Goal: Transaction & Acquisition: Purchase product/service

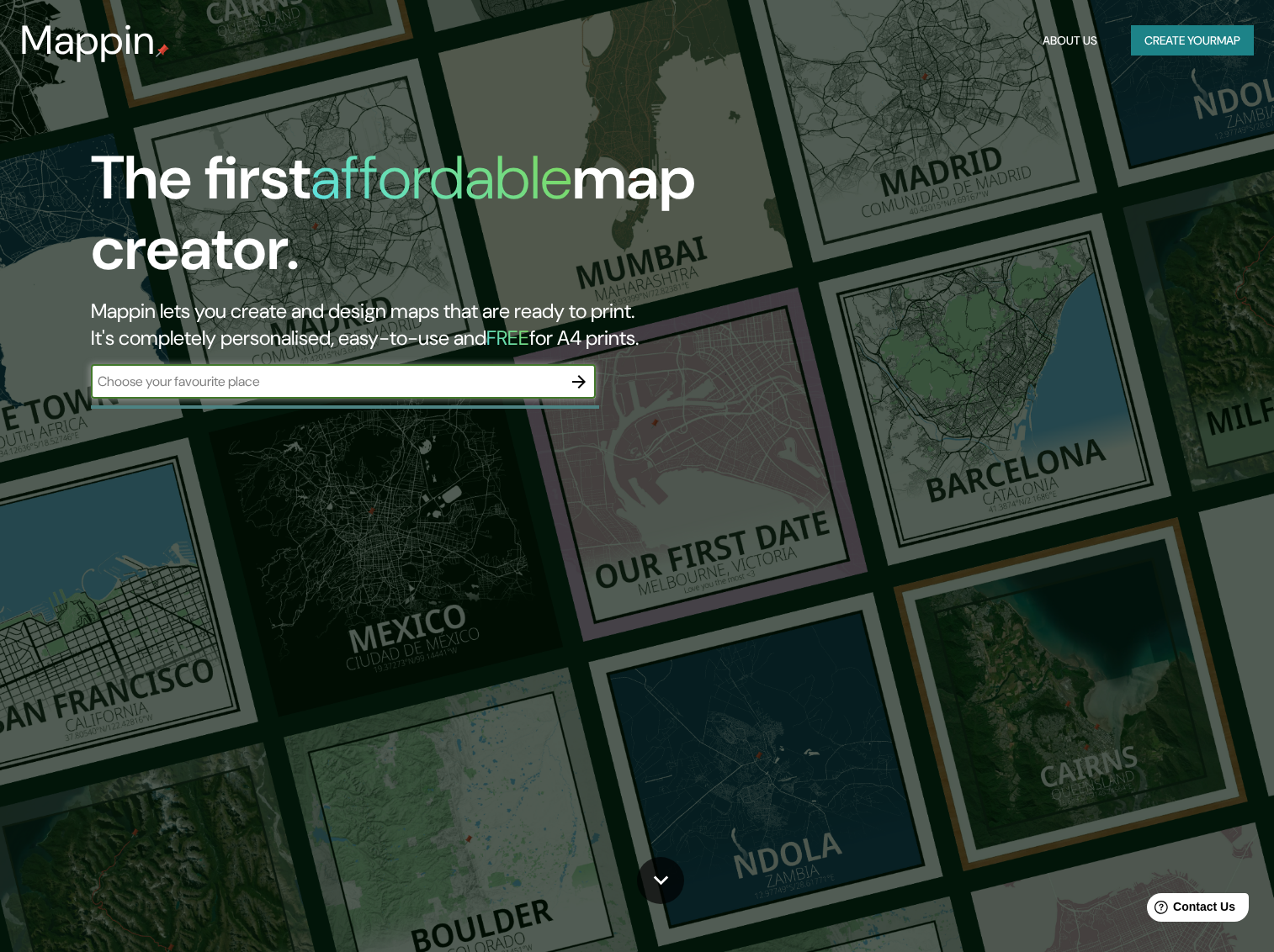
click at [1132, 44] on button "Create your map" at bounding box center [1192, 41] width 123 height 31
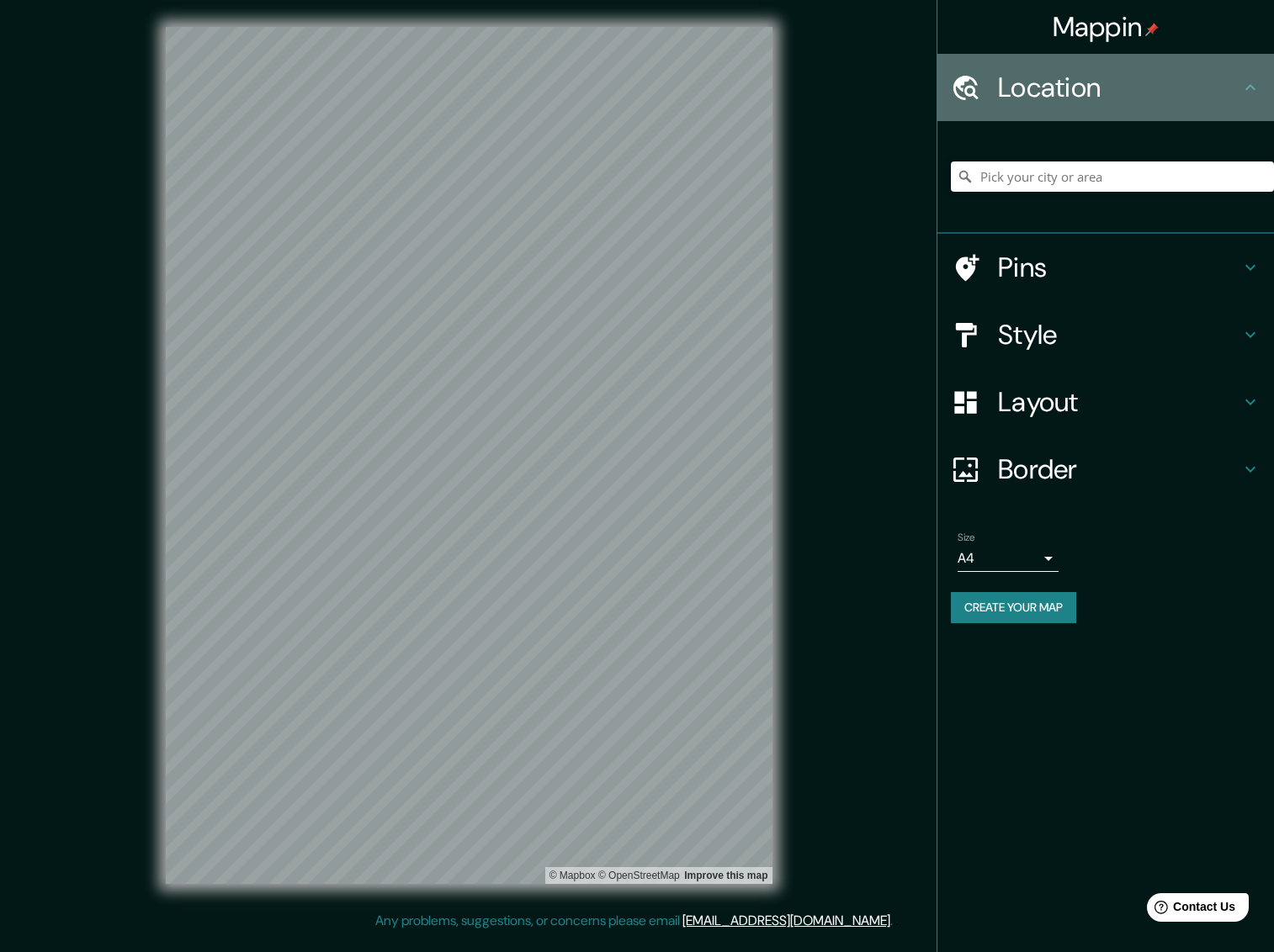
click at [1047, 96] on h4 "Location" at bounding box center [1119, 87] width 242 height 33
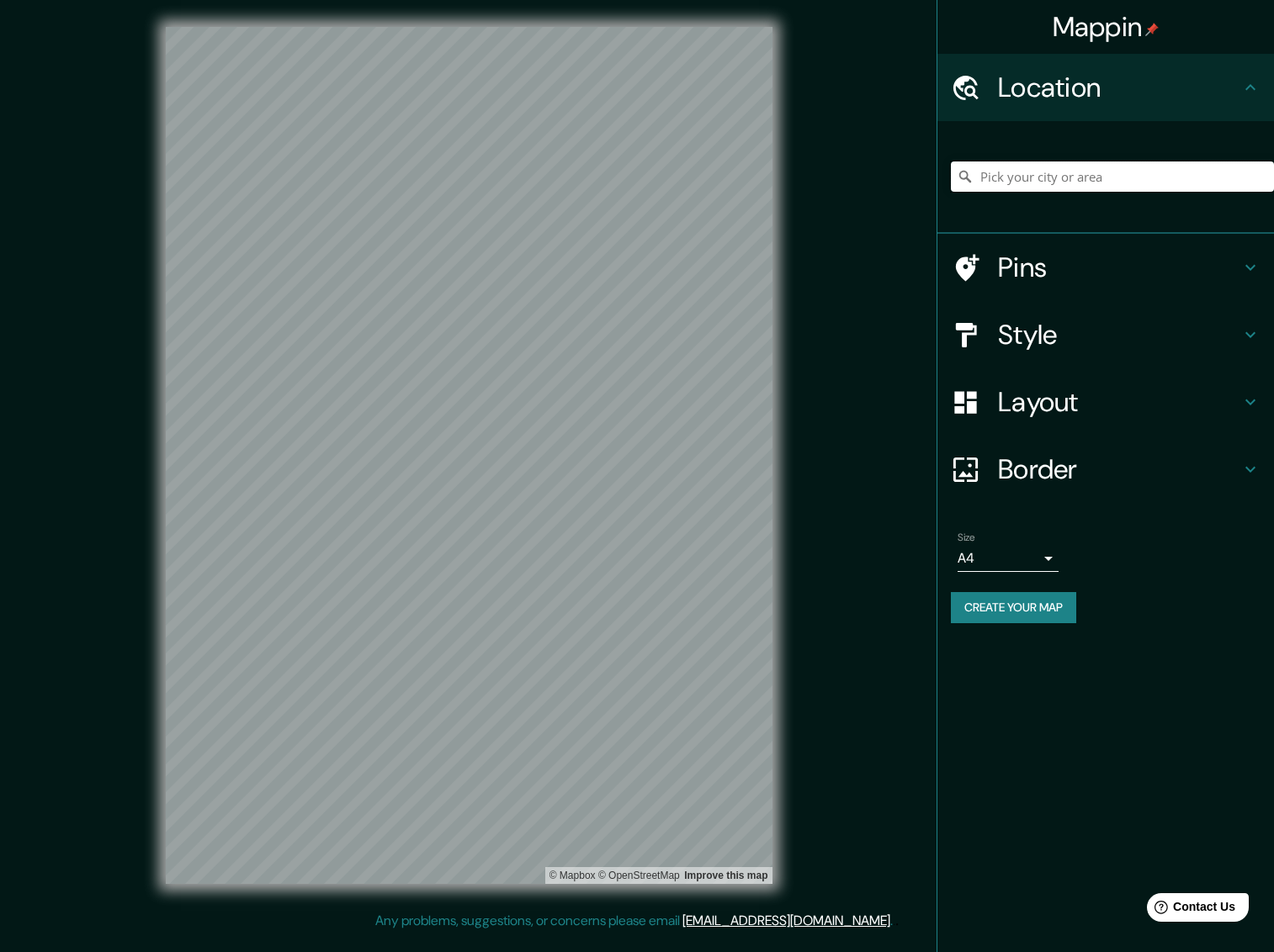
click at [1053, 171] on input "Pick your city or area" at bounding box center [1112, 177] width 323 height 31
type input "arrecife"
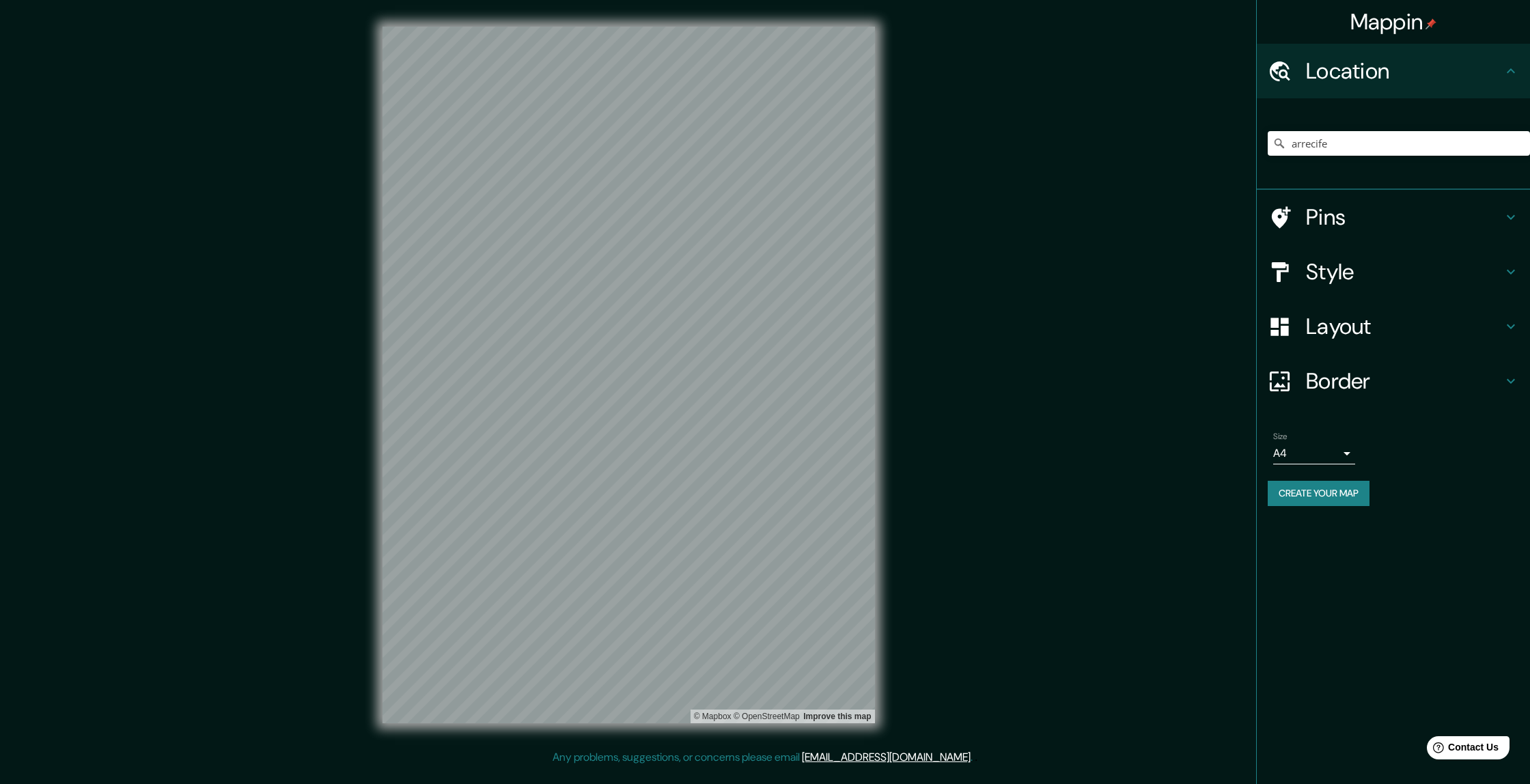
click at [1034, 264] on h4 "Style" at bounding box center [1405, 272] width 197 height 27
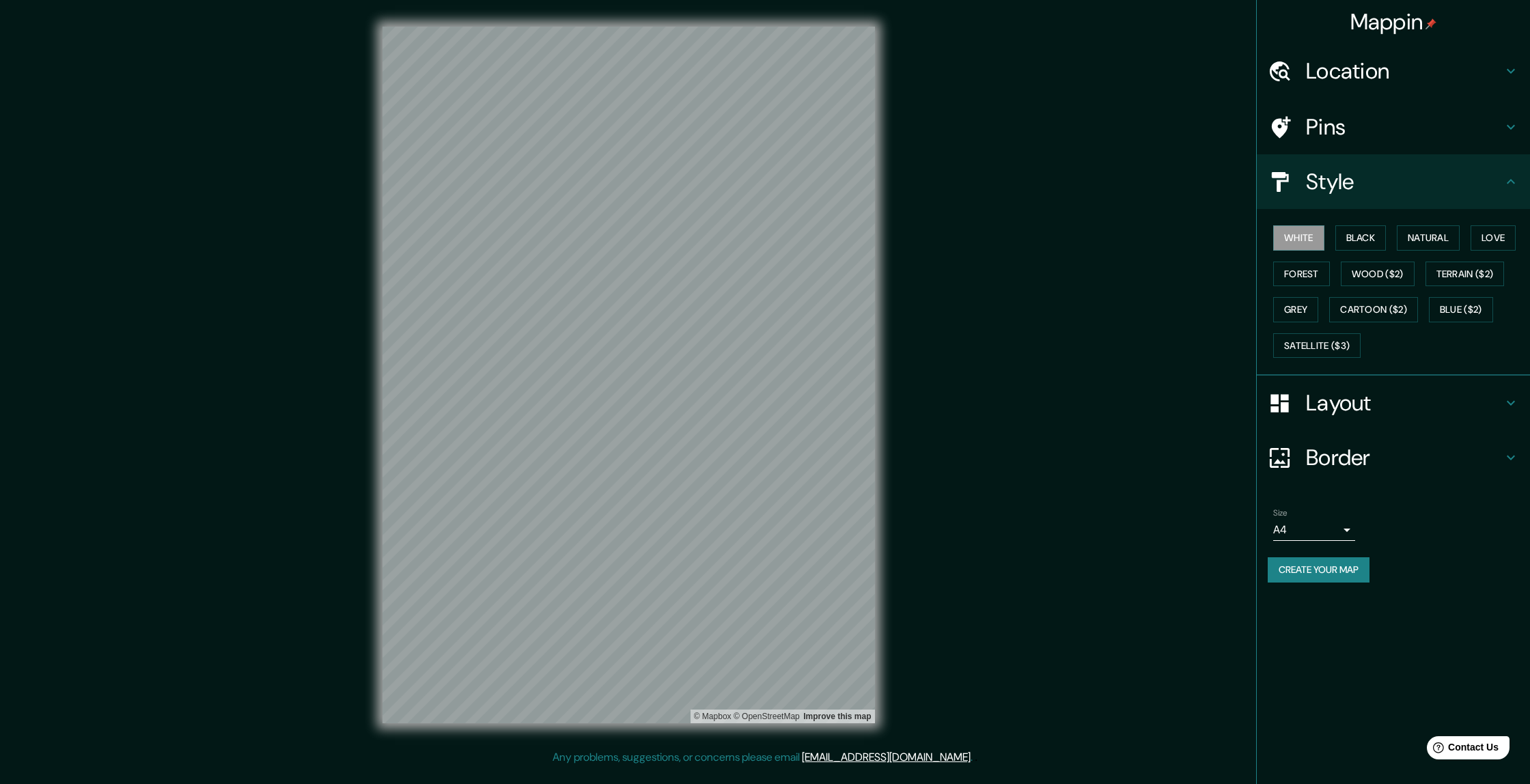
click at [1034, 250] on div "White Black Natural Love Forest Wood ($2) Terrain ($2) Grey Cartoon ($2) Blue (…" at bounding box center [1399, 291] width 262 height 143
click at [1034, 242] on button "Black" at bounding box center [1361, 238] width 51 height 26
click at [1034, 232] on button "Natural" at bounding box center [1429, 238] width 63 height 26
click at [1034, 235] on button "Love" at bounding box center [1493, 238] width 45 height 26
click at [1034, 275] on div "White Black Natural Love Forest Wood ($2) Terrain ($2) Grey Cartoon ($2) Blue (…" at bounding box center [1399, 291] width 262 height 143
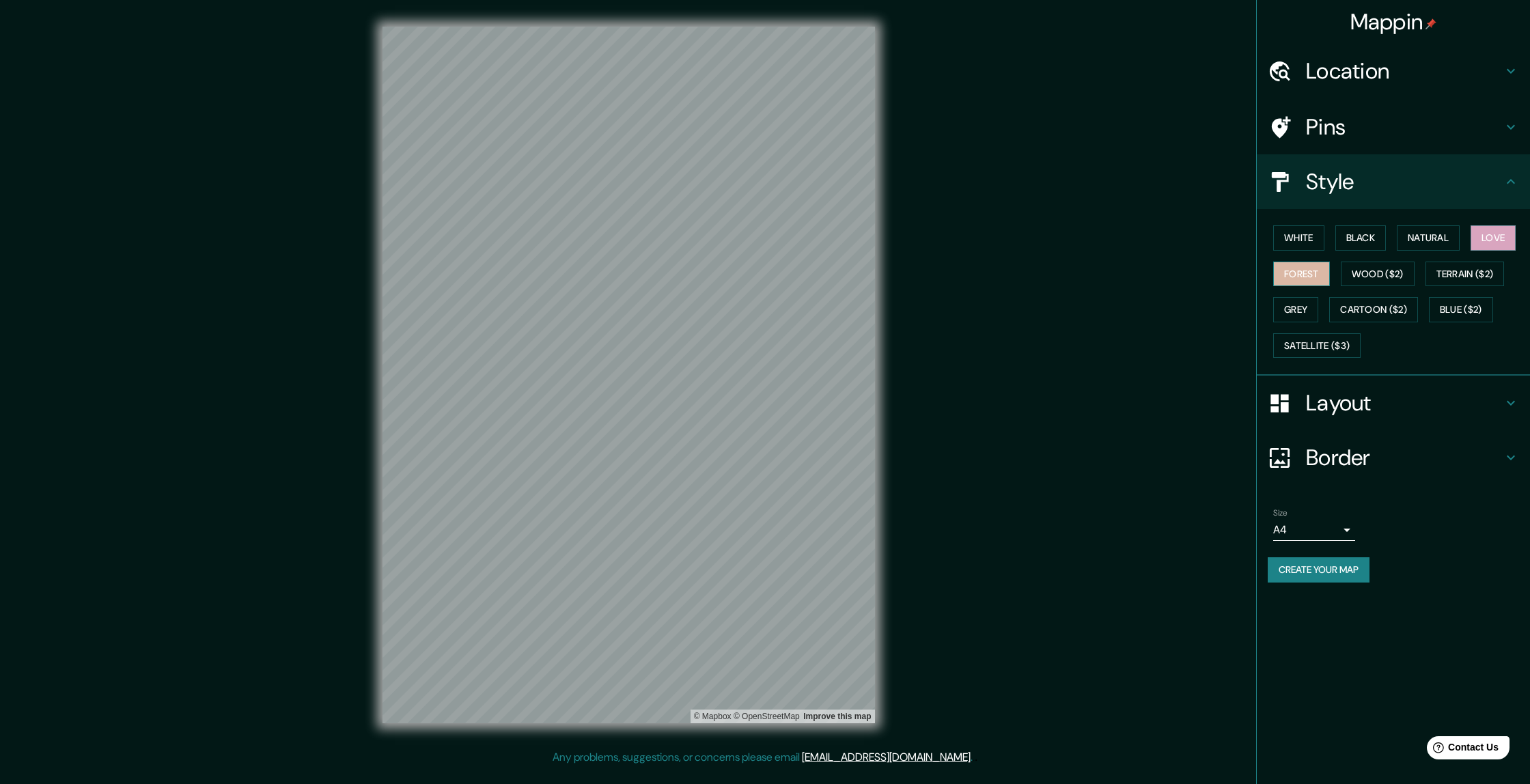
click at [1034, 275] on button "Forest" at bounding box center [1301, 274] width 56 height 26
click at [1034, 239] on div "White Black Natural Love Forest Wood ($2) Terrain ($2) Grey Cartoon ($2) Blue (…" at bounding box center [1399, 291] width 262 height 143
click at [1034, 238] on button "White" at bounding box center [1299, 238] width 51 height 26
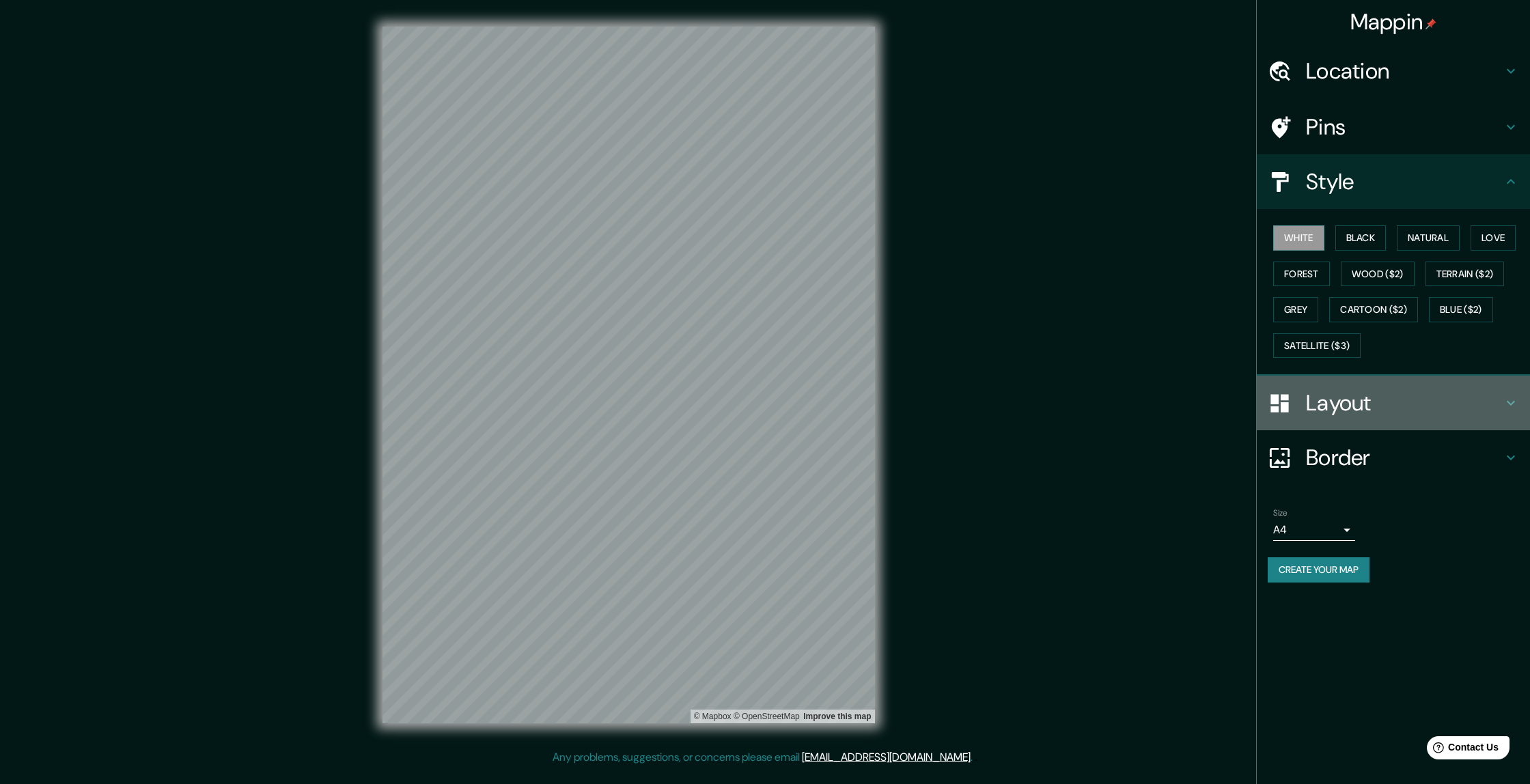
click at [1034, 406] on h4 "Layout" at bounding box center [1405, 403] width 197 height 27
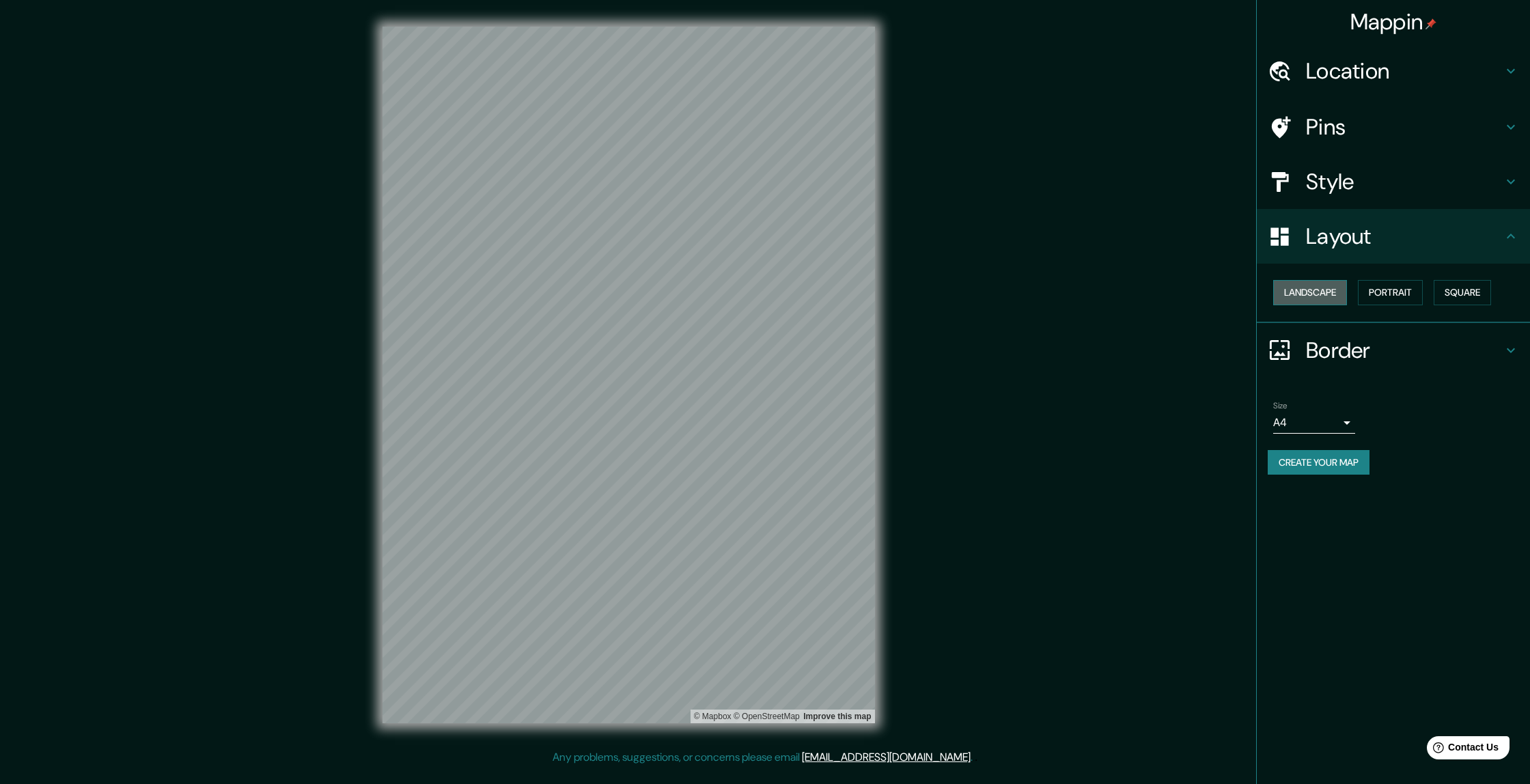
click at [1034, 297] on button "Landscape" at bounding box center [1310, 293] width 74 height 26
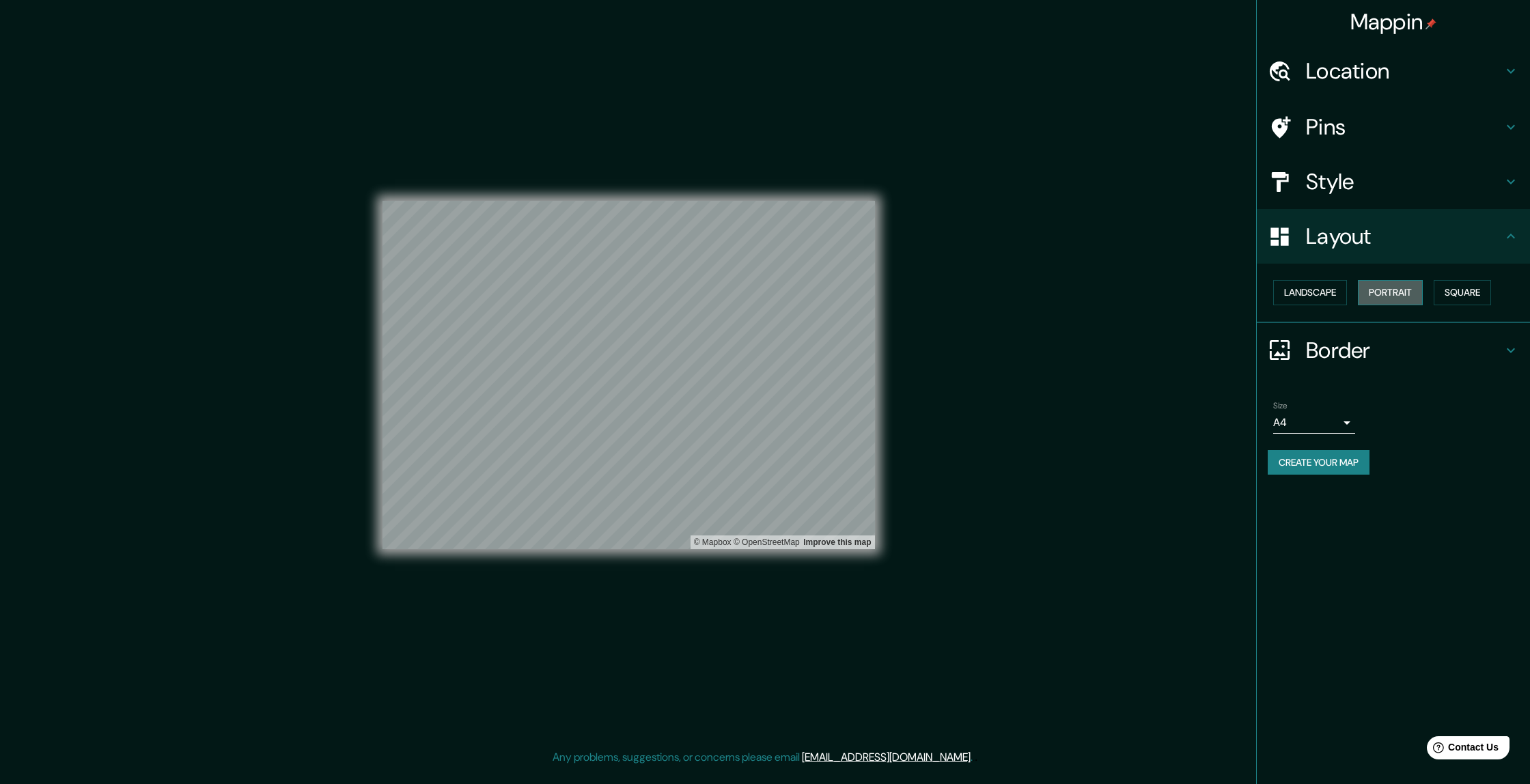
click at [1034, 288] on button "Portrait" at bounding box center [1390, 293] width 65 height 26
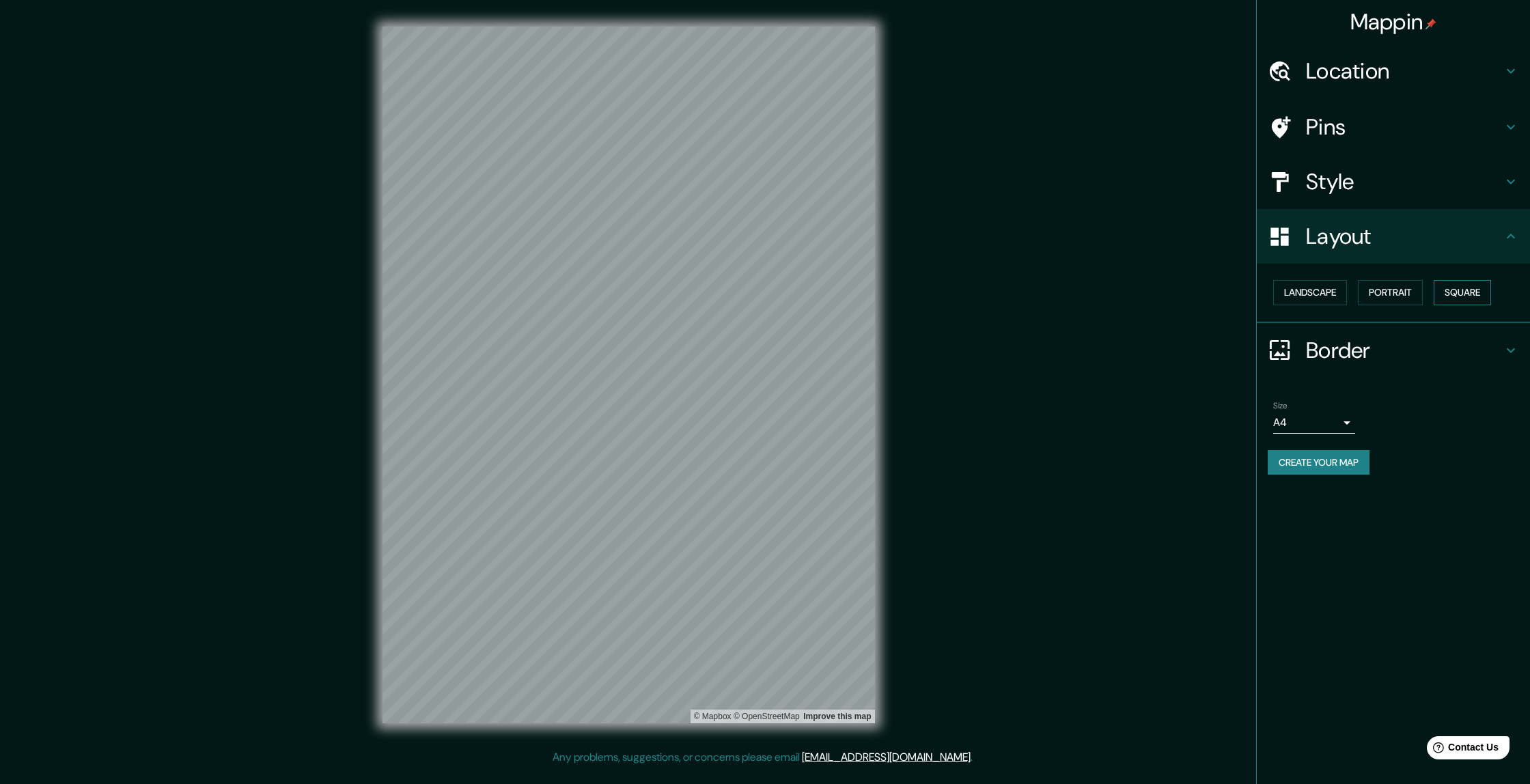
click at [1034, 290] on button "Square" at bounding box center [1462, 293] width 57 height 26
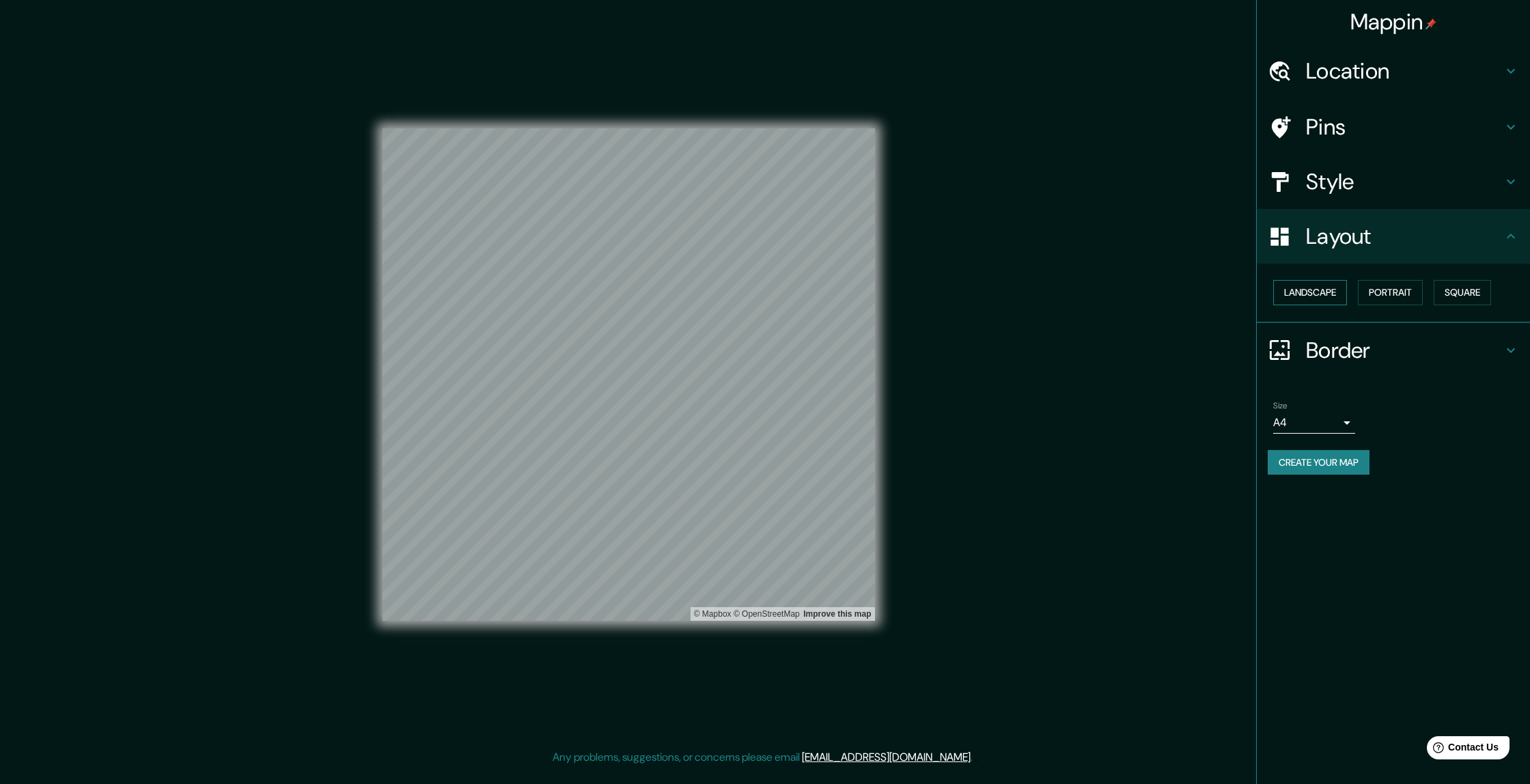
click at [1034, 305] on button "Landscape" at bounding box center [1310, 293] width 74 height 26
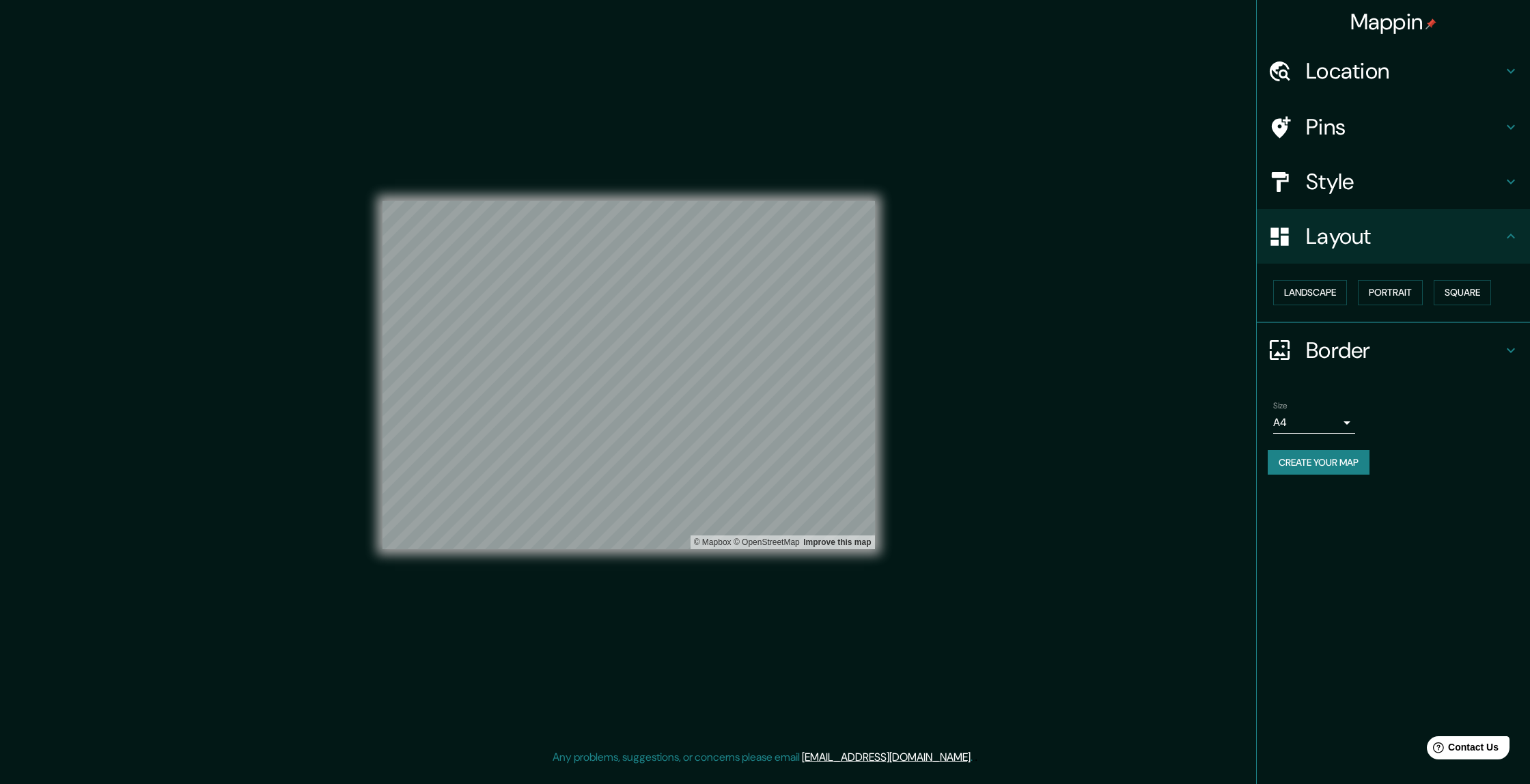
click at [1034, 68] on icon at bounding box center [1511, 71] width 17 height 17
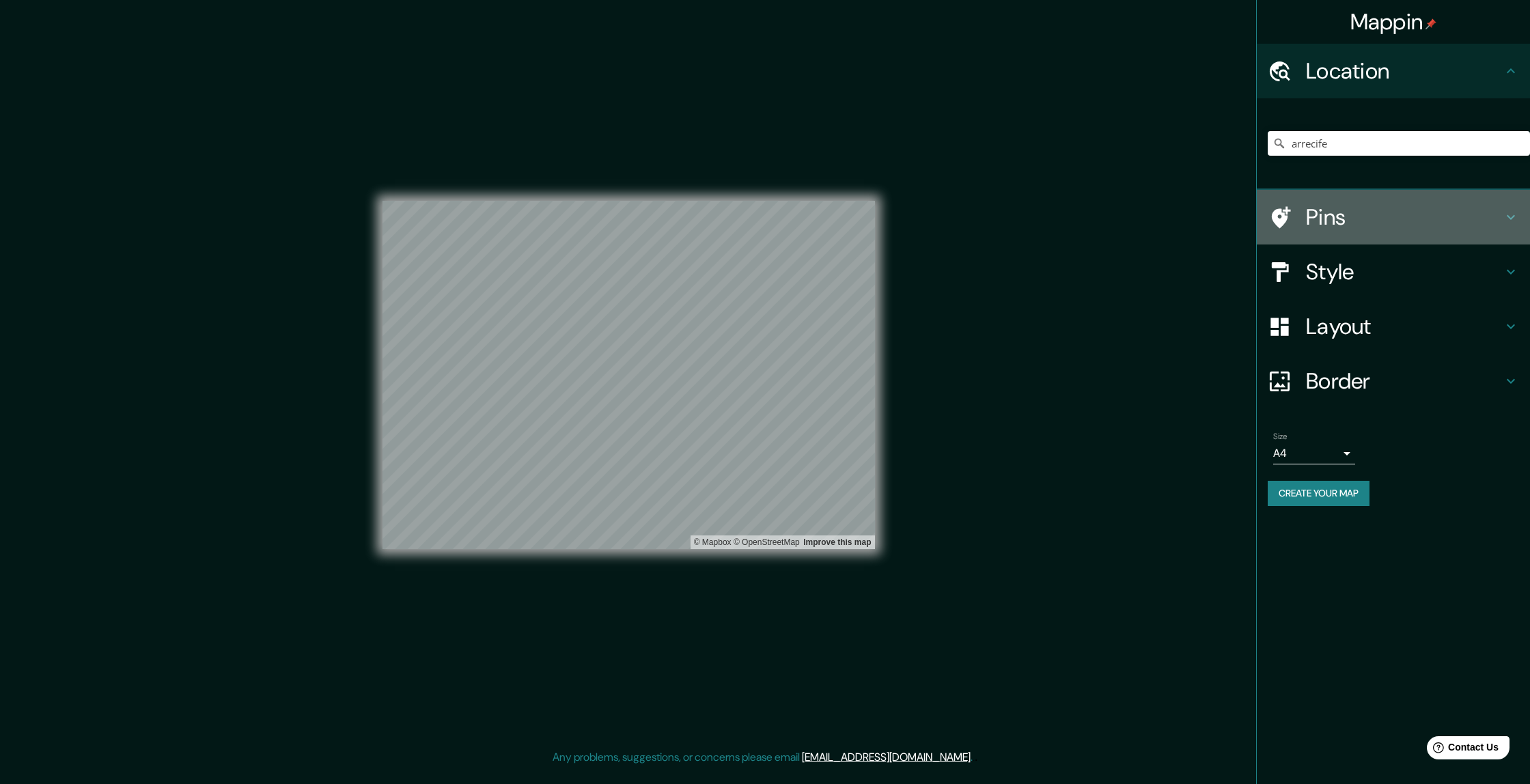
click at [1034, 219] on h4 "Pins" at bounding box center [1405, 217] width 197 height 27
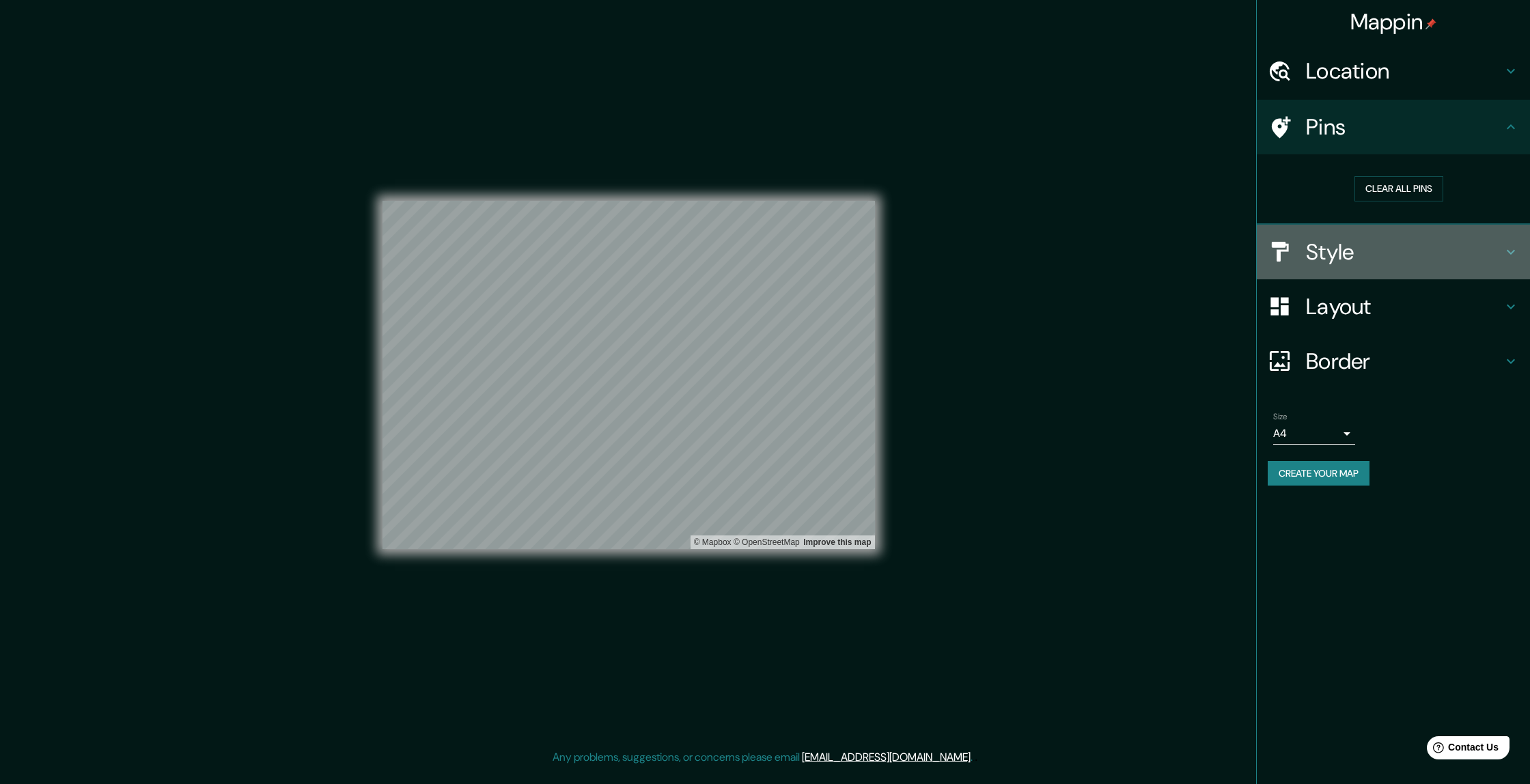
click at [1034, 254] on h4 "Style" at bounding box center [1405, 252] width 197 height 27
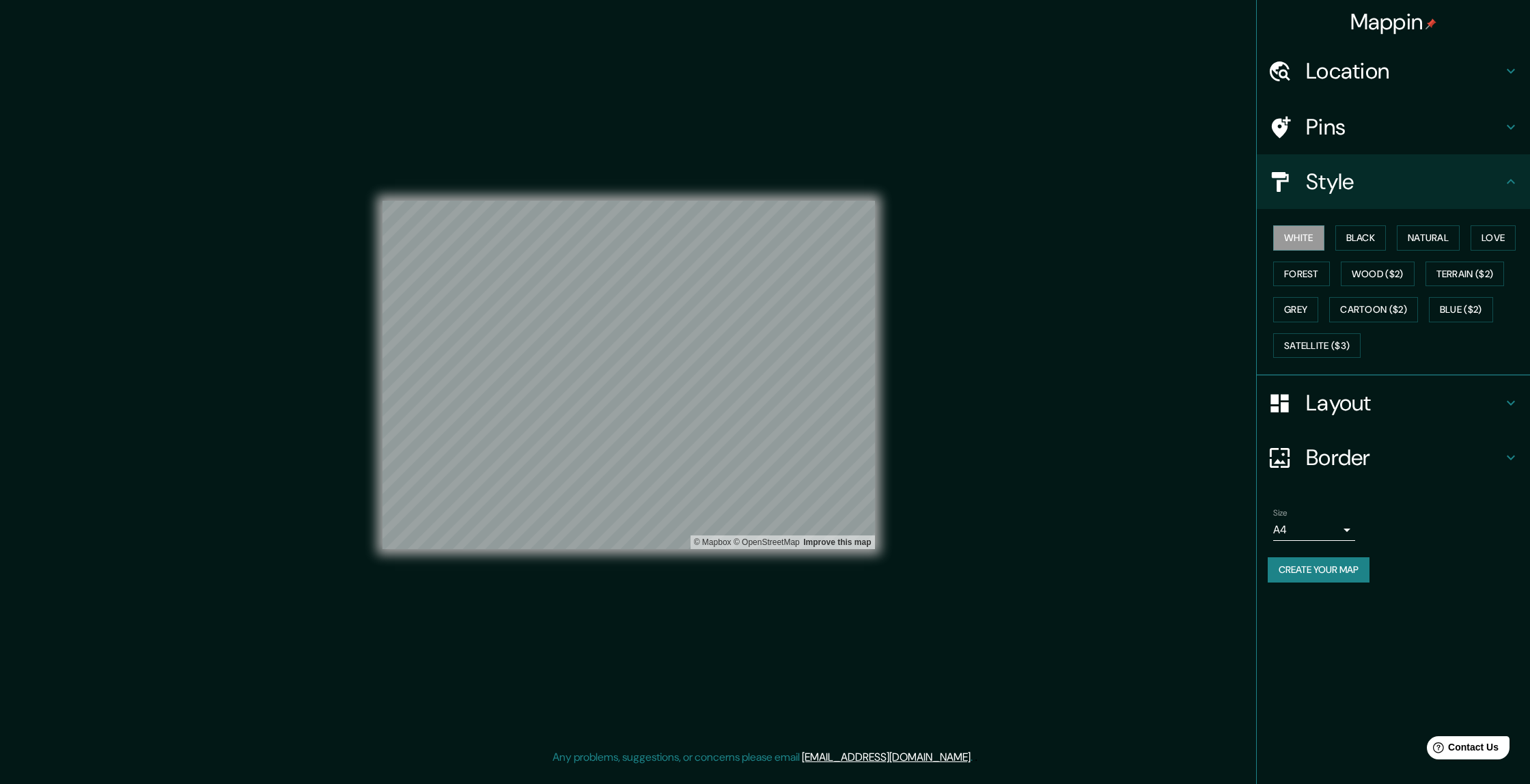
click at [1034, 461] on h4 "Border" at bounding box center [1405, 457] width 197 height 27
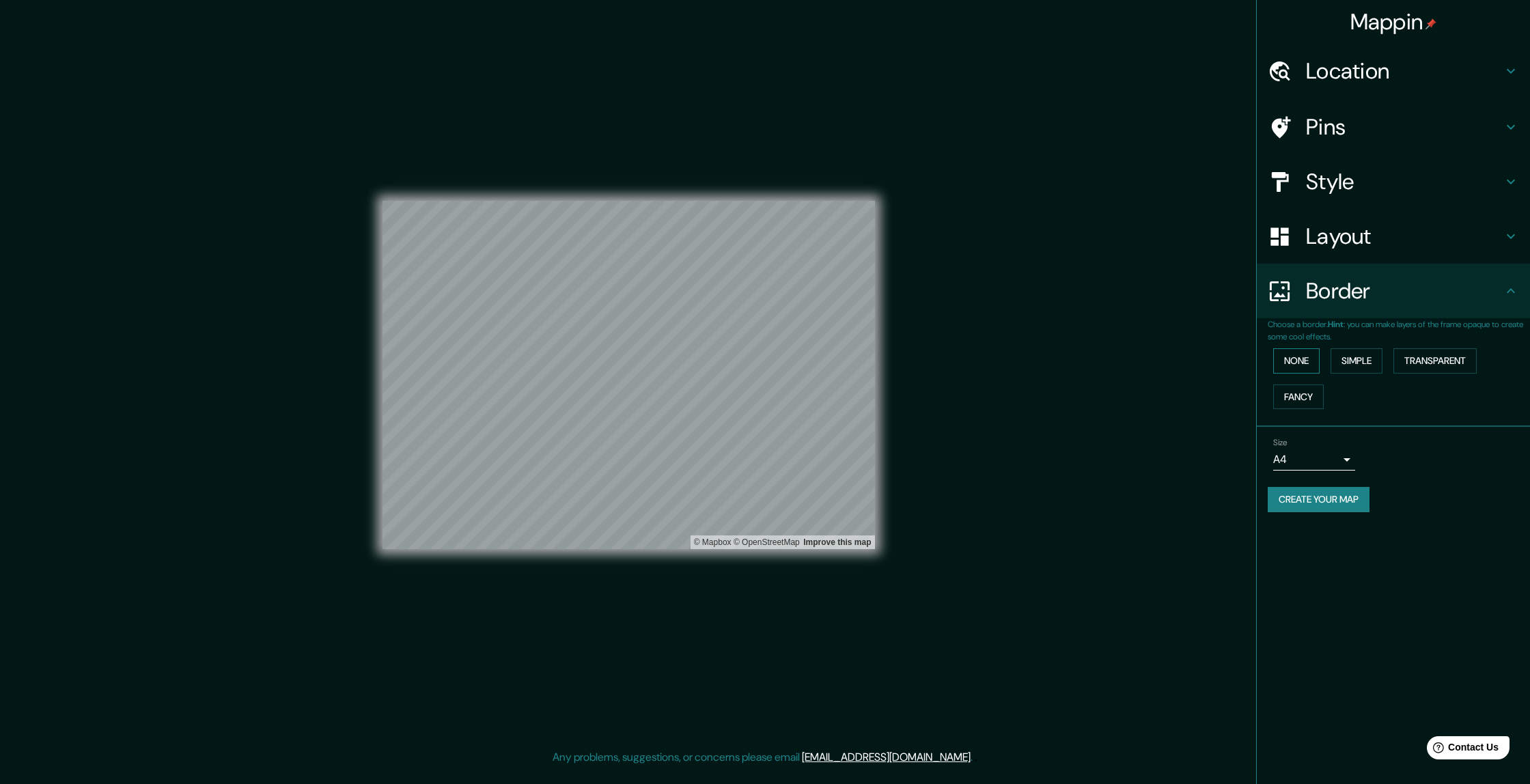
click at [1034, 362] on button "None" at bounding box center [1296, 361] width 47 height 26
click at [1034, 357] on div "None Simple Transparent Fancy" at bounding box center [1399, 378] width 262 height 71
click at [1034, 359] on button "Simple" at bounding box center [1356, 361] width 52 height 26
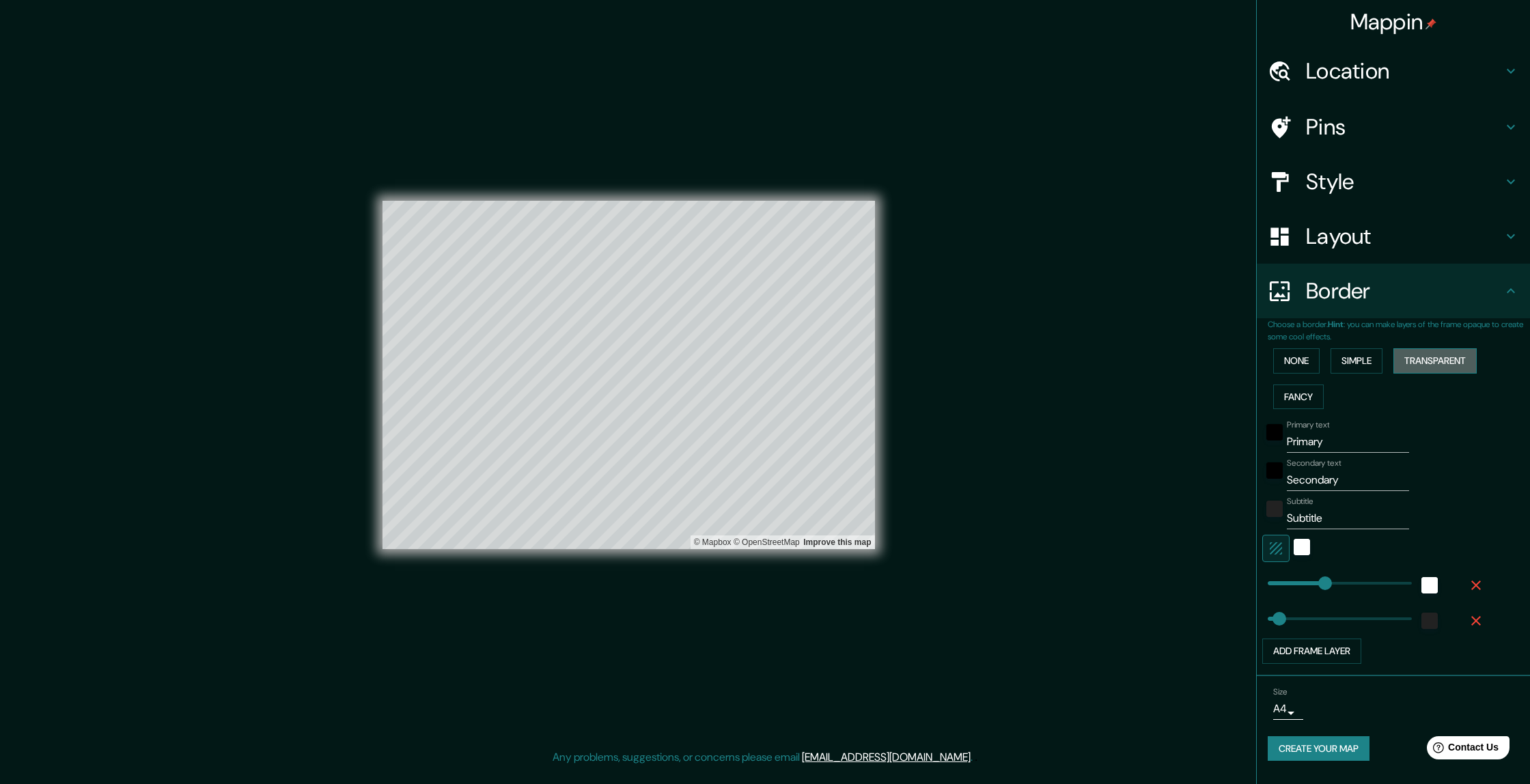
click at [1034, 359] on button "Transparent" at bounding box center [1435, 361] width 83 height 26
click at [1034, 403] on button "Fancy" at bounding box center [1298, 397] width 50 height 26
click at [1034, 364] on button "Simple" at bounding box center [1356, 361] width 52 height 26
click at [1034, 355] on button "Transparent" at bounding box center [1435, 361] width 83 height 26
click at [1034, 350] on button "None" at bounding box center [1296, 361] width 47 height 26
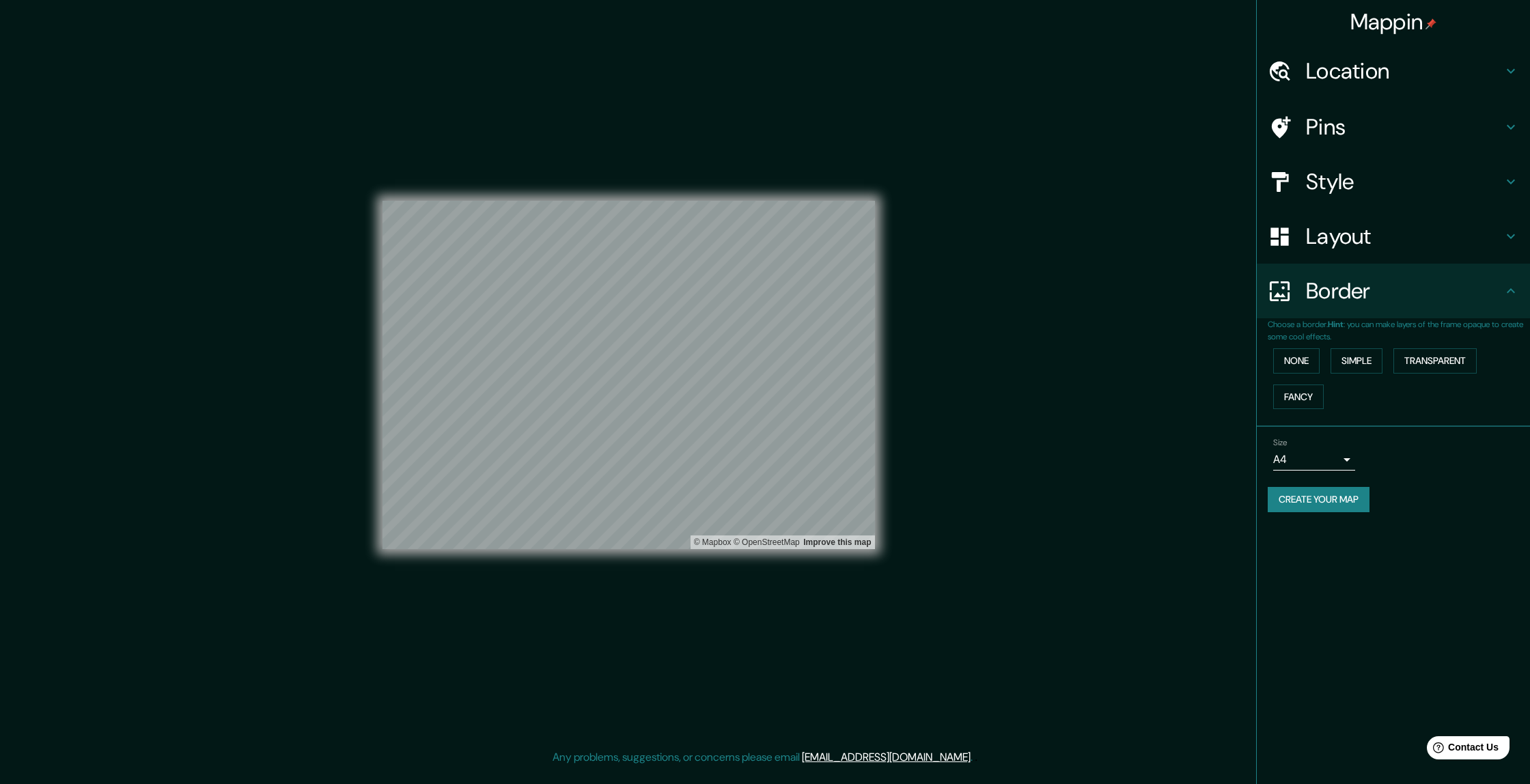
click at [1034, 248] on h4 "Layout" at bounding box center [1405, 236] width 197 height 27
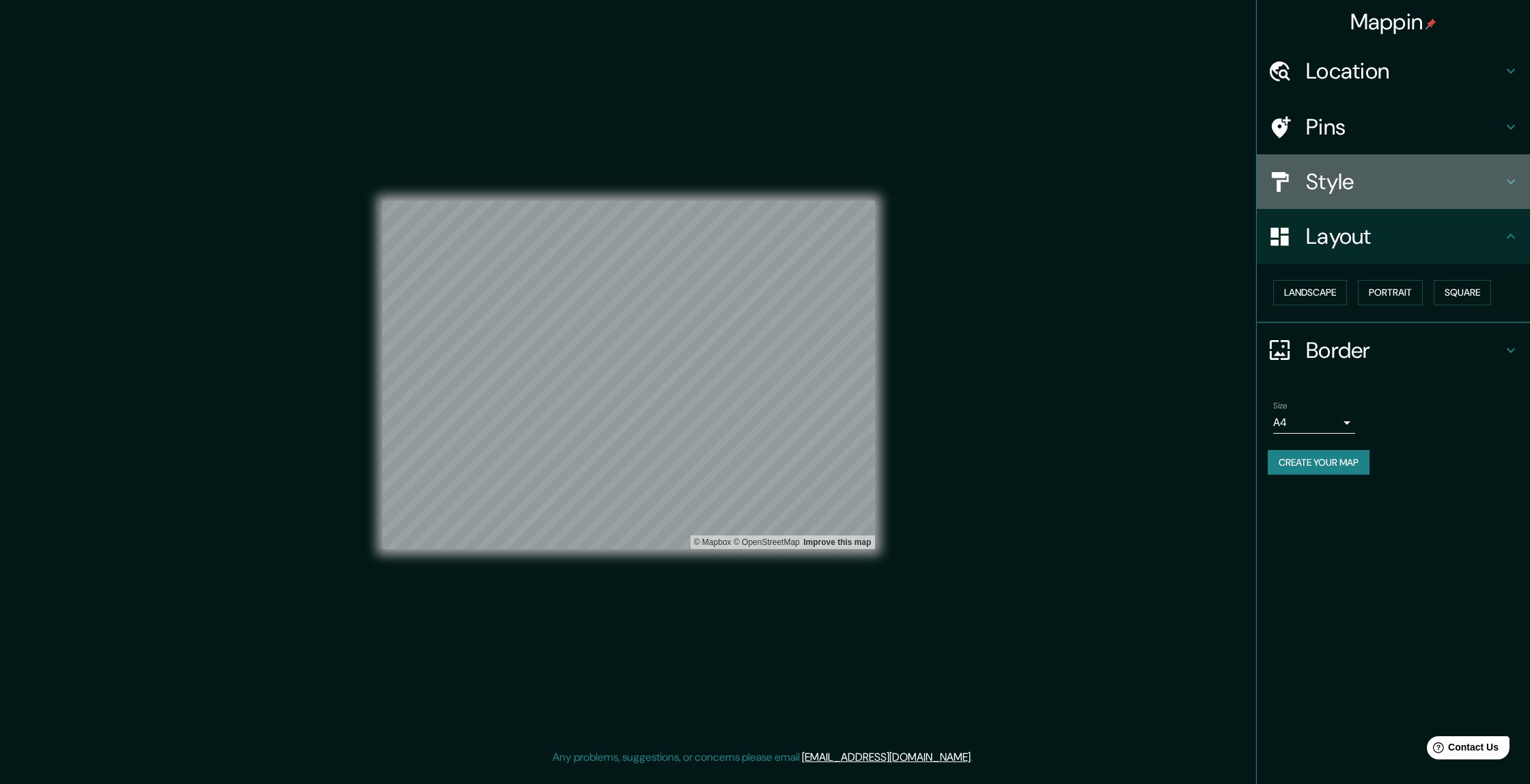
click at [1034, 178] on h4 "Style" at bounding box center [1405, 182] width 197 height 27
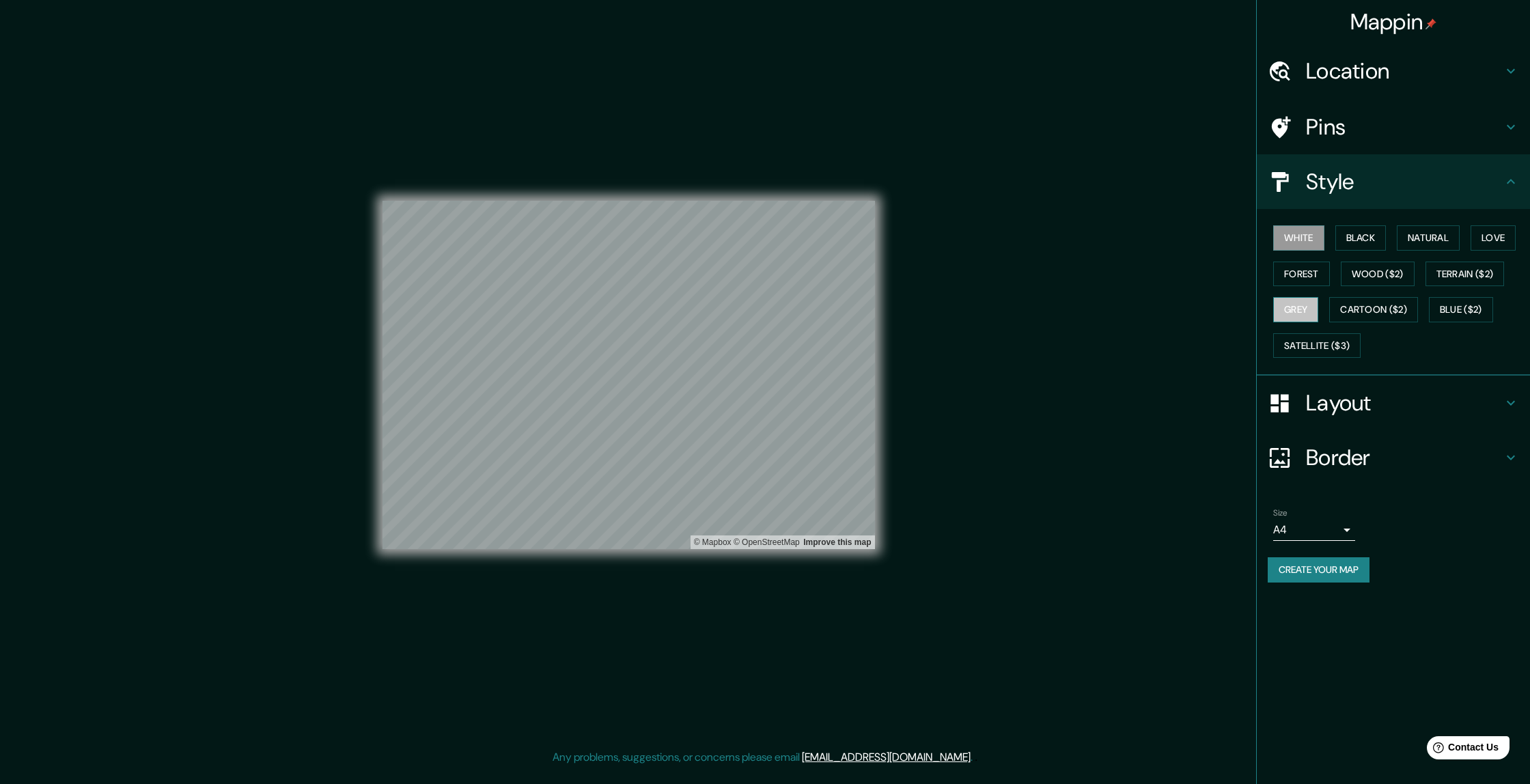
click at [1034, 312] on button "Grey" at bounding box center [1296, 310] width 45 height 26
click at [1034, 236] on button "White" at bounding box center [1299, 238] width 51 height 26
